Goal: Information Seeking & Learning: Learn about a topic

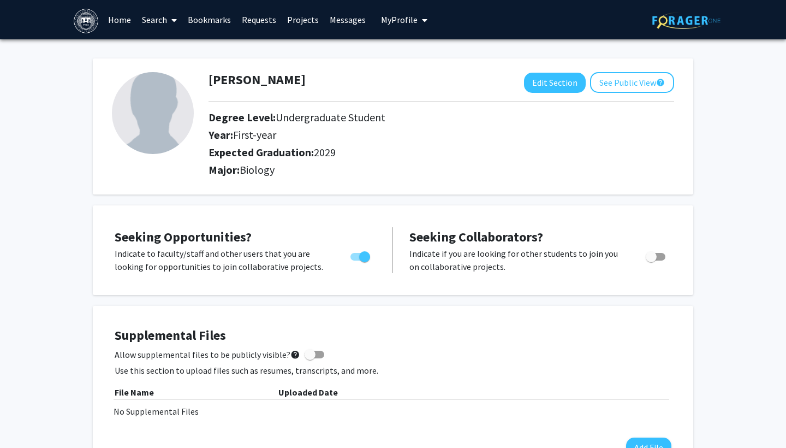
click at [121, 20] on link "Home" at bounding box center [120, 20] width 34 height 38
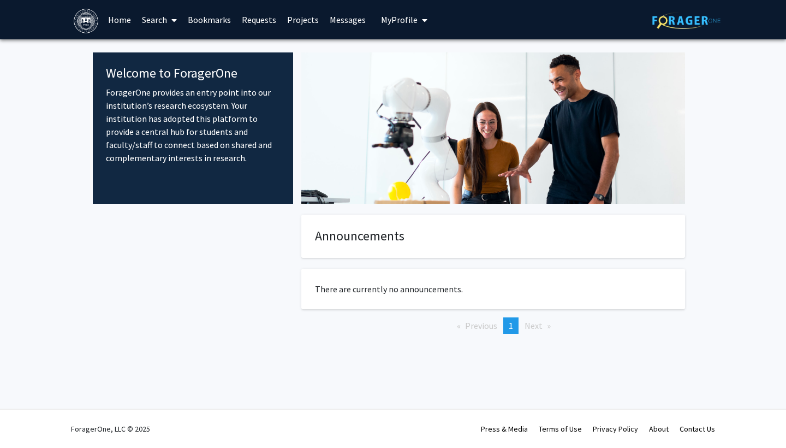
click at [143, 20] on link "Search" at bounding box center [160, 20] width 46 height 38
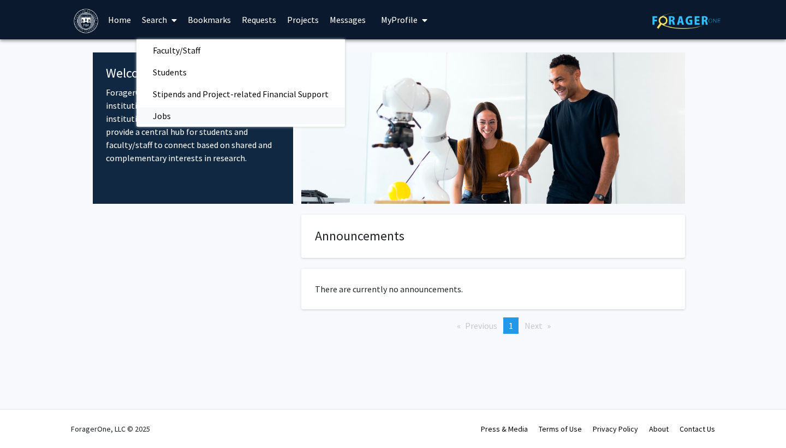
click at [172, 119] on span "Jobs" at bounding box center [162, 116] width 51 height 22
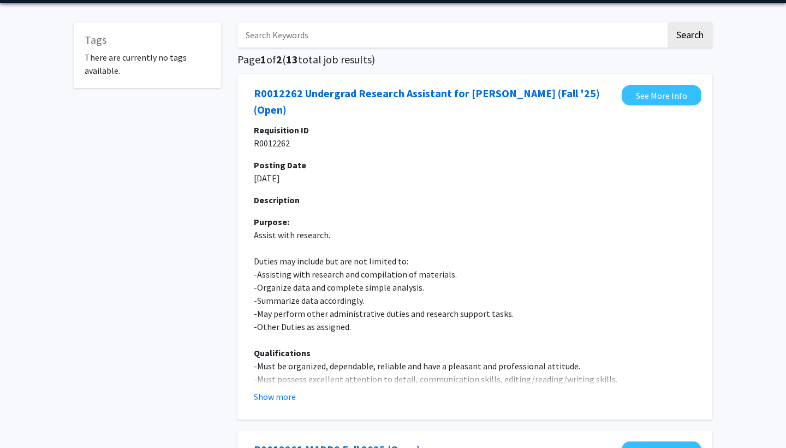
scroll to position [39, 0]
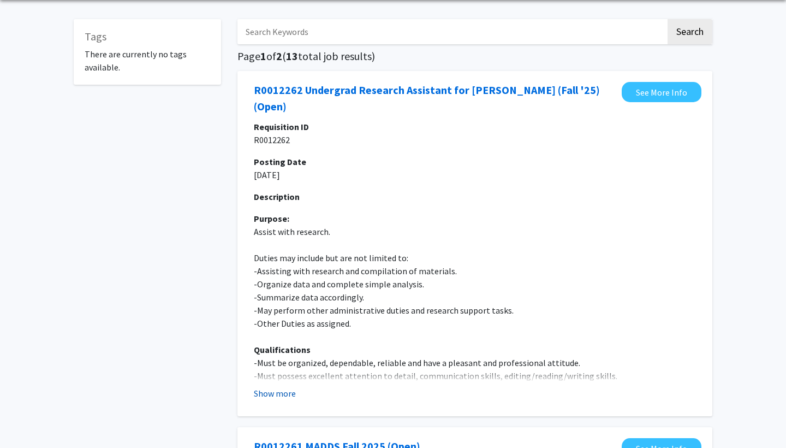
click at [285, 393] on button "Show more" at bounding box center [275, 393] width 42 height 13
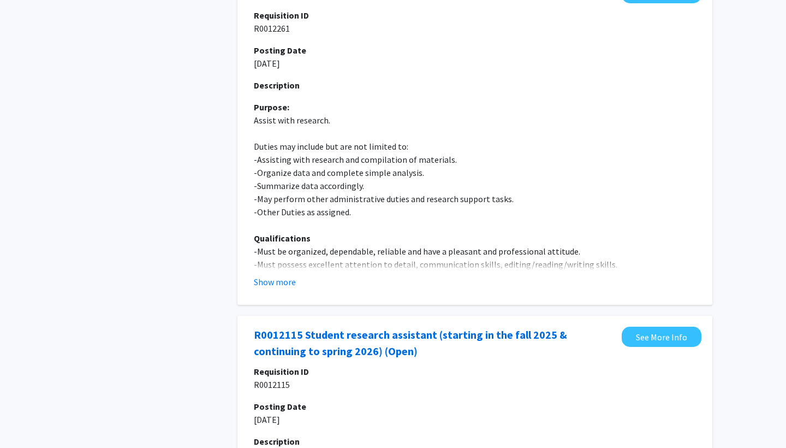
scroll to position [774, 0]
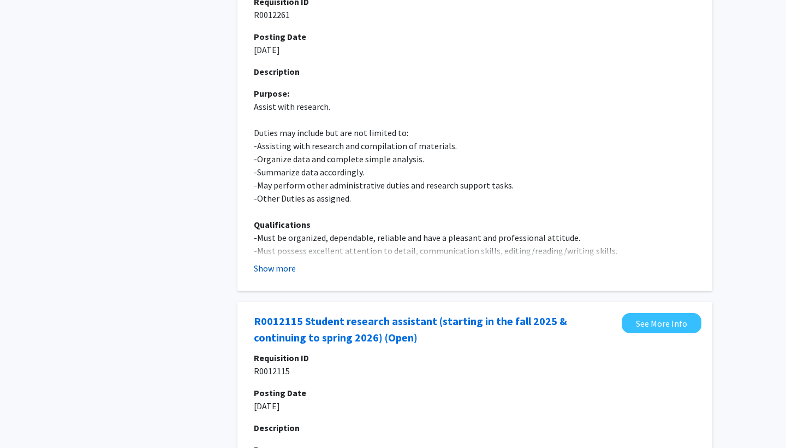
click at [289, 269] on button "Show more" at bounding box center [275, 268] width 42 height 13
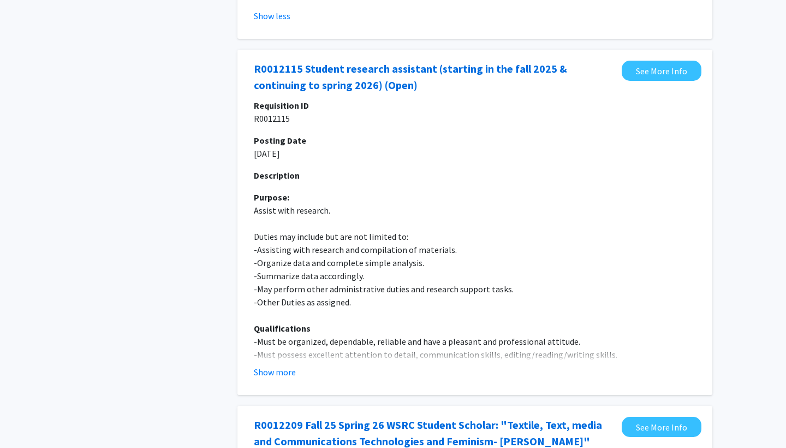
scroll to position [1294, 0]
click at [273, 377] on button "Show more" at bounding box center [275, 371] width 42 height 13
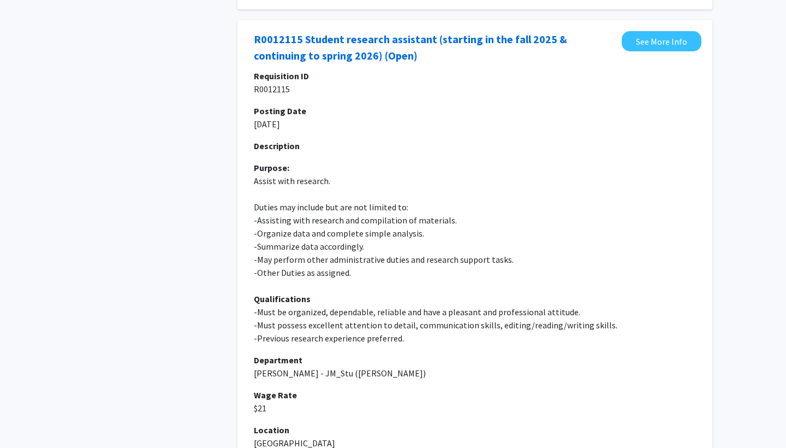
scroll to position [1322, 0]
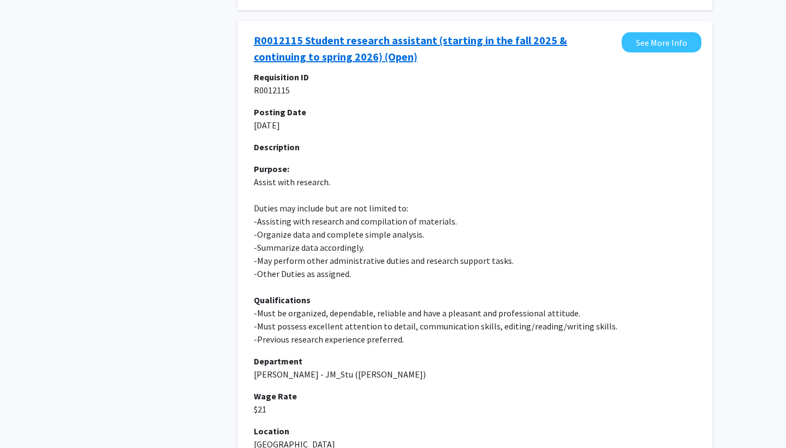
click at [443, 42] on link "R0012115 Student research assistant (starting in the fall 2025 & continuing to …" at bounding box center [435, 48] width 363 height 33
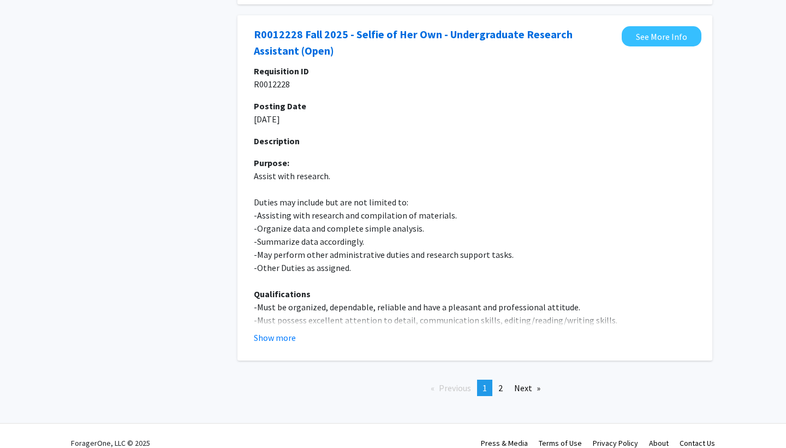
scroll to position [4152, 0]
click at [517, 380] on link "Next page" at bounding box center [527, 388] width 37 height 16
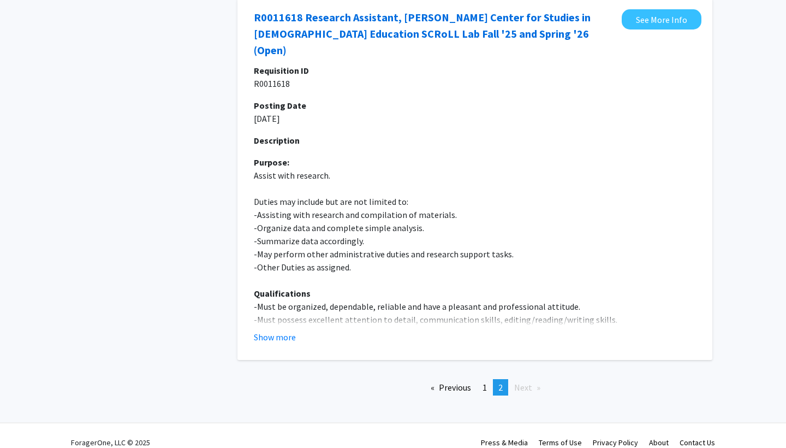
scroll to position [824, 0]
